Goal: Task Accomplishment & Management: Use online tool/utility

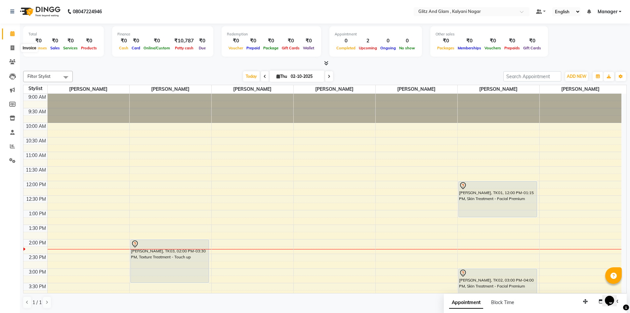
scroll to position [117, 0]
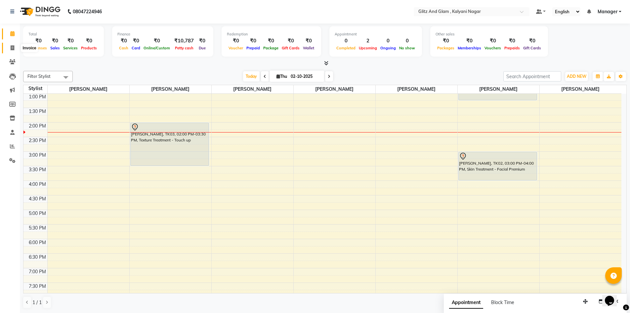
click at [11, 49] on icon at bounding box center [13, 47] width 4 height 5
select select "7347"
select select "service"
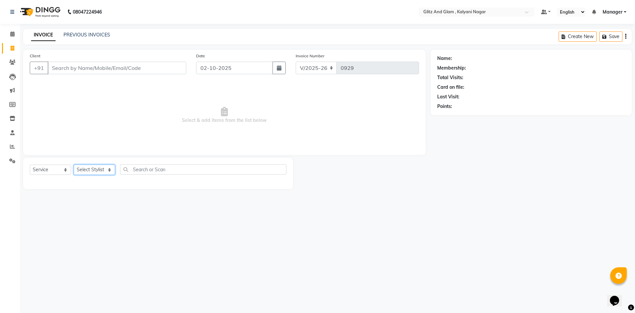
click at [89, 167] on select "Select Stylist ARCHANA GAWALI Ashirwad Sapkal Bharati Dalvi Harshal Dalavi Kuna…" at bounding box center [94, 169] width 41 height 10
select select "65897"
click at [74, 164] on select "Select Stylist ARCHANA GAWALI Ashirwad Sapkal Bharati Dalvi Harshal Dalavi Kuna…" at bounding box center [94, 169] width 41 height 10
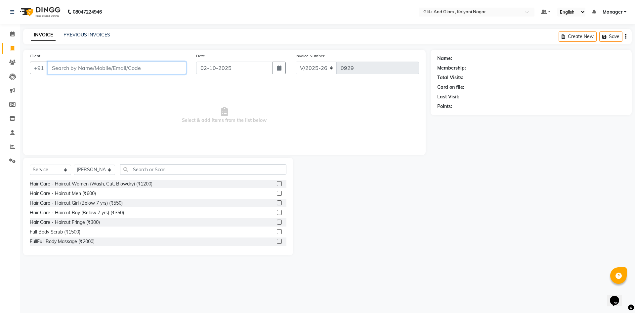
click at [103, 68] on input "Client" at bounding box center [117, 68] width 139 height 13
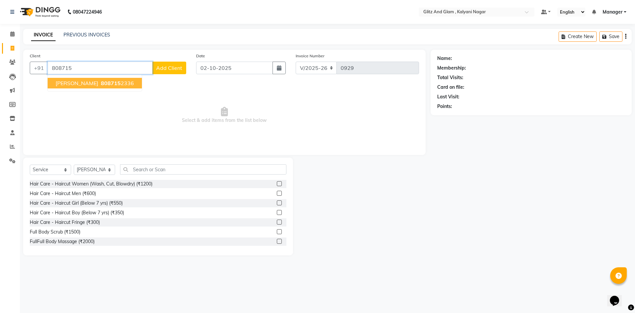
click at [95, 79] on button "Pooja Thakur 808715 2336" at bounding box center [95, 83] width 94 height 11
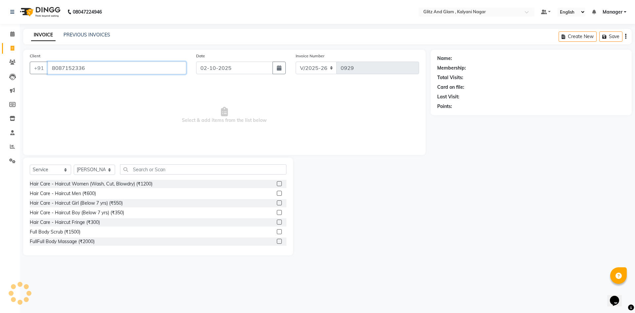
type input "8087152336"
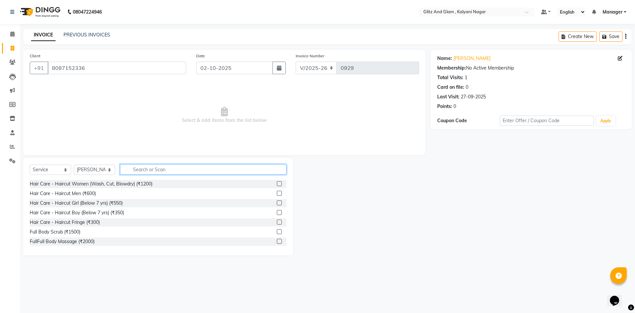
click at [142, 170] on input "text" at bounding box center [203, 169] width 166 height 10
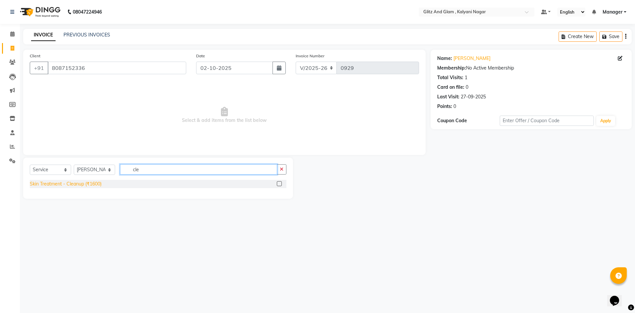
type input "cle"
click at [93, 180] on div "Skin Treatment - Cleanup (₹1600)" at bounding box center [66, 183] width 72 height 7
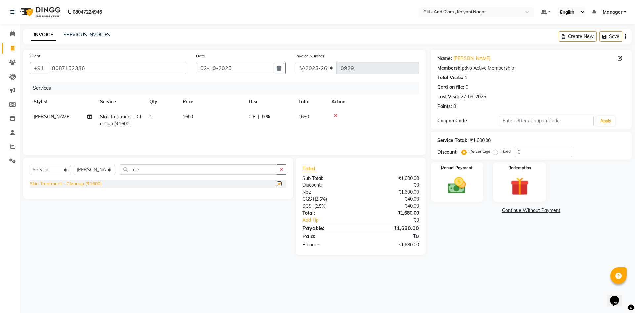
checkbox input "false"
click at [452, 176] on img at bounding box center [457, 185] width 31 height 22
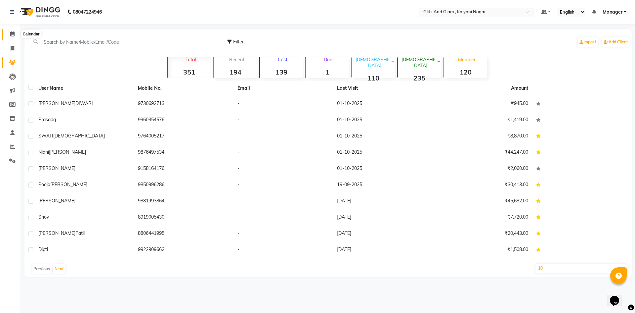
click at [10, 32] on icon at bounding box center [12, 33] width 4 height 5
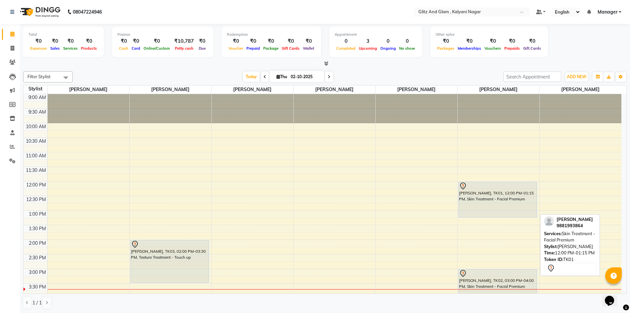
click at [476, 199] on div "[PERSON_NAME], TK01, 12:00 PM-01:15 PM, Skin Treatment - Facial Premium" at bounding box center [498, 199] width 78 height 35
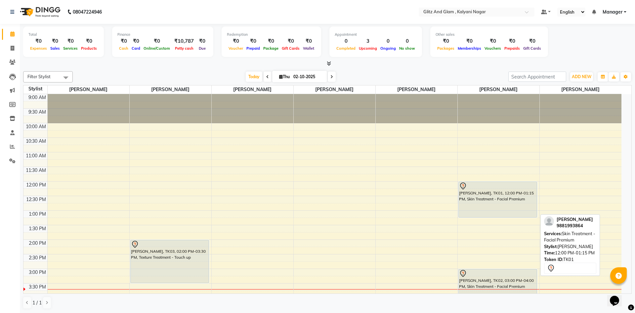
select select "7"
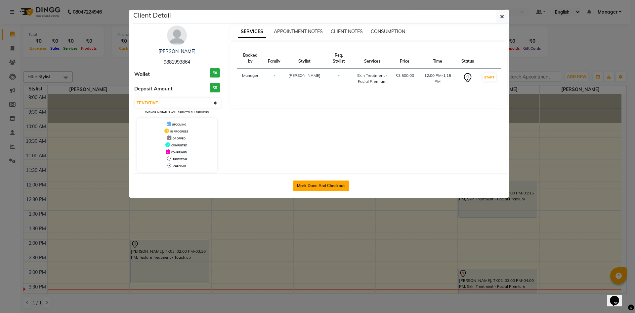
click at [310, 189] on button "Mark Done And Checkout" at bounding box center [321, 185] width 57 height 11
select select "7347"
select select "service"
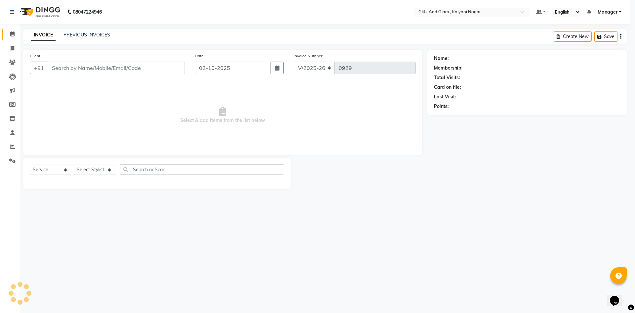
select select "3"
type input "9881993864"
select select "65933"
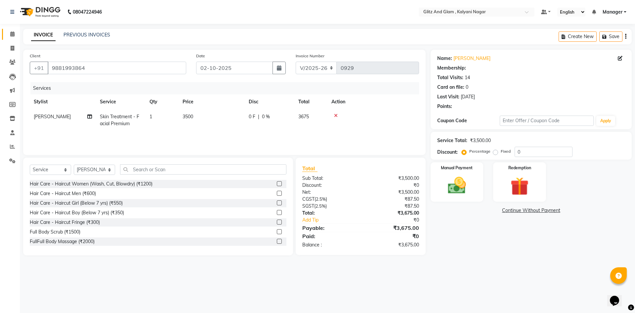
select select "1: Object"
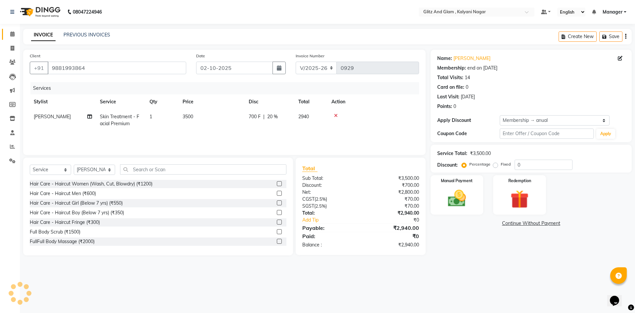
type input "20"
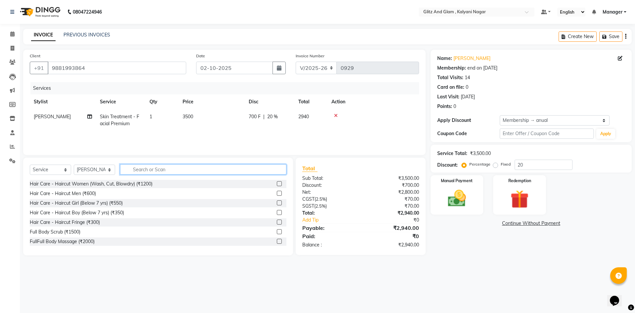
click at [141, 169] on input "text" at bounding box center [203, 169] width 166 height 10
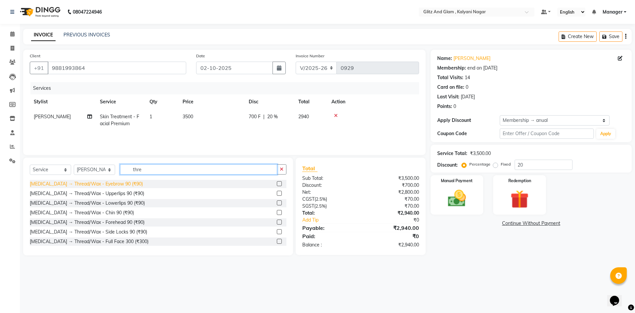
type input "thre"
click at [117, 185] on div "[MEDICAL_DATA] → Thread/Wax - Eyebrow 90 (₹90)" at bounding box center [86, 183] width 113 height 7
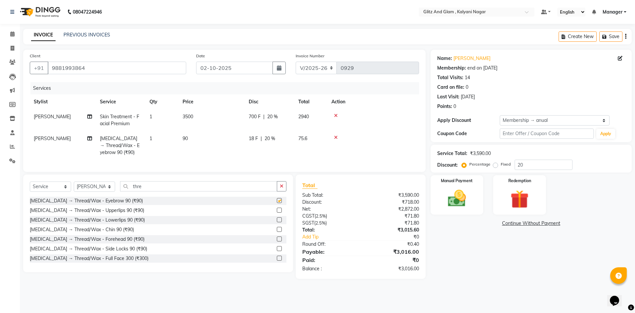
checkbox input "false"
click at [118, 213] on div "[MEDICAL_DATA] → Thread/Wax - Upperlips 90 (₹90)" at bounding box center [87, 210] width 115 height 7
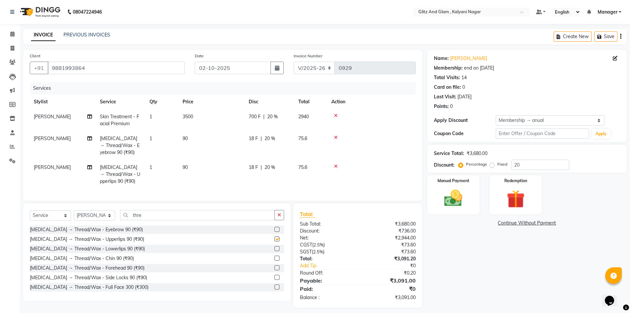
checkbox input "false"
click at [117, 252] on div "[MEDICAL_DATA] → Thread/Wax - Lowerlips 90 (₹90)" at bounding box center [87, 248] width 115 height 7
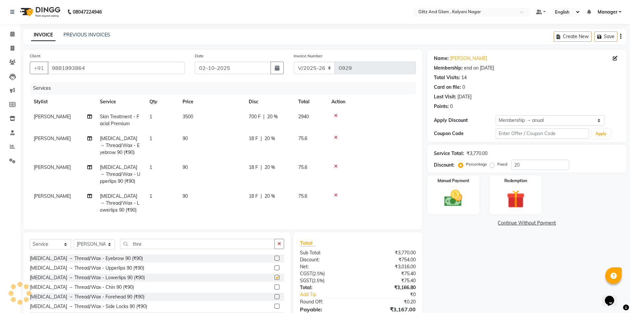
checkbox input "false"
drag, startPoint x: 142, startPoint y: 250, endPoint x: 123, endPoint y: 253, distance: 19.5
click at [124, 249] on input "thre" at bounding box center [197, 244] width 155 height 10
type input "v"
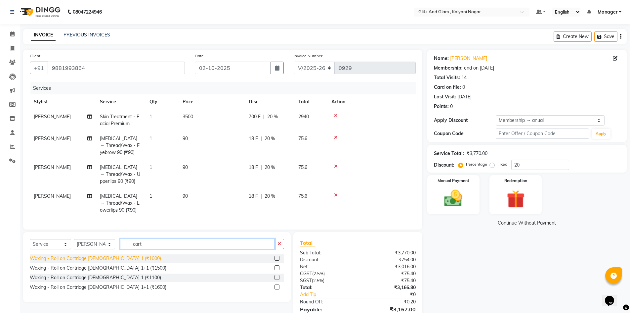
type input "cart"
click at [112, 262] on div "Waxing - Roll on Cartridge [DEMOGRAPHIC_DATA] 1 (₹1000)" at bounding box center [95, 258] width 131 height 7
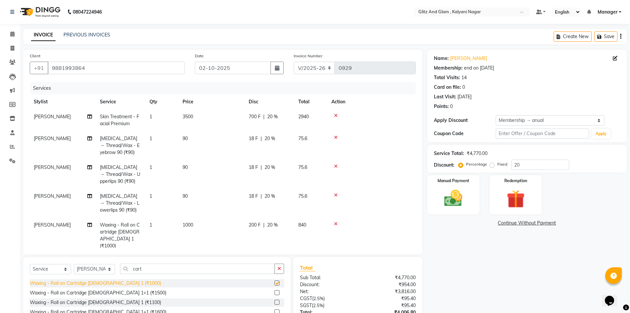
checkbox input "false"
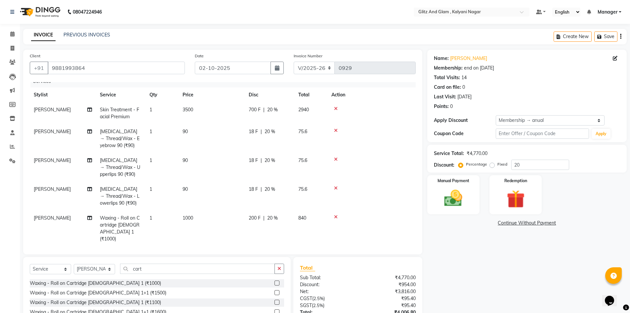
scroll to position [9, 0]
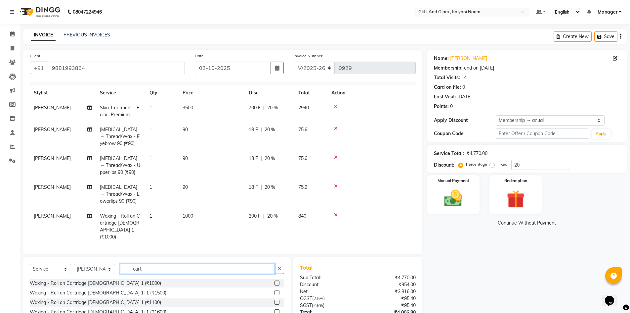
drag, startPoint x: 150, startPoint y: 270, endPoint x: 114, endPoint y: 276, distance: 36.2
click at [114, 276] on div "Select Service Product Membership Package Voucher Prepaid Gift Card Select Styl…" at bounding box center [157, 271] width 255 height 16
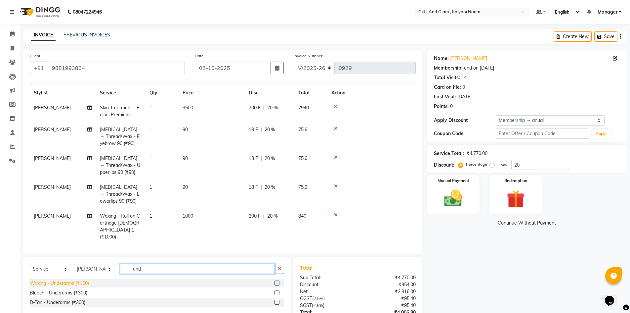
type input "und"
click at [77, 282] on div "Waxing - Underarms (₹150)" at bounding box center [59, 283] width 59 height 7
checkbox input "false"
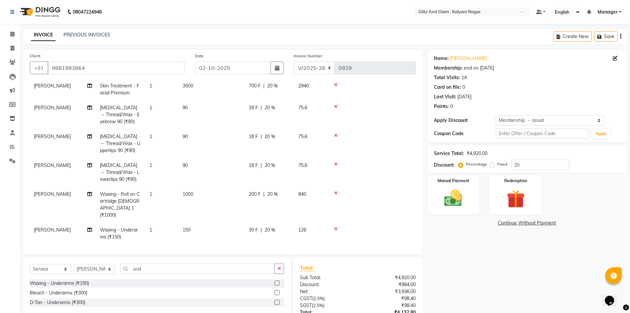
click at [472, 264] on div "Name: [PERSON_NAME] Membership: end on [DATE] Total Visits: 14 Card on file: 0 …" at bounding box center [530, 205] width 205 height 311
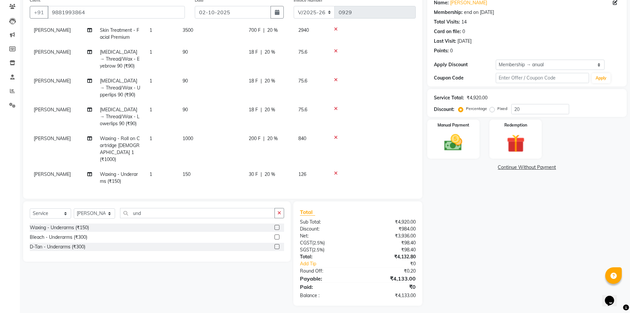
scroll to position [58, 0]
